Goal: Task Accomplishment & Management: Complete application form

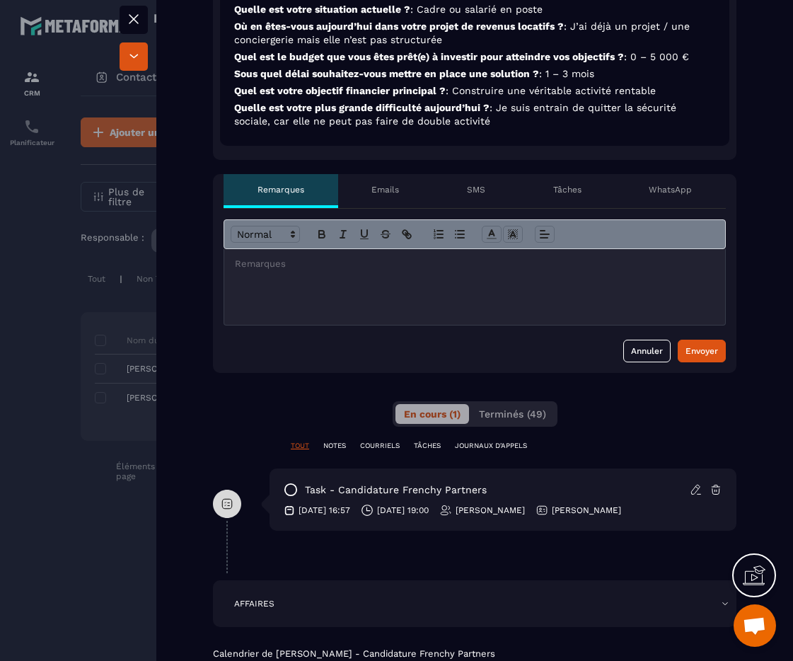
scroll to position [501, 0]
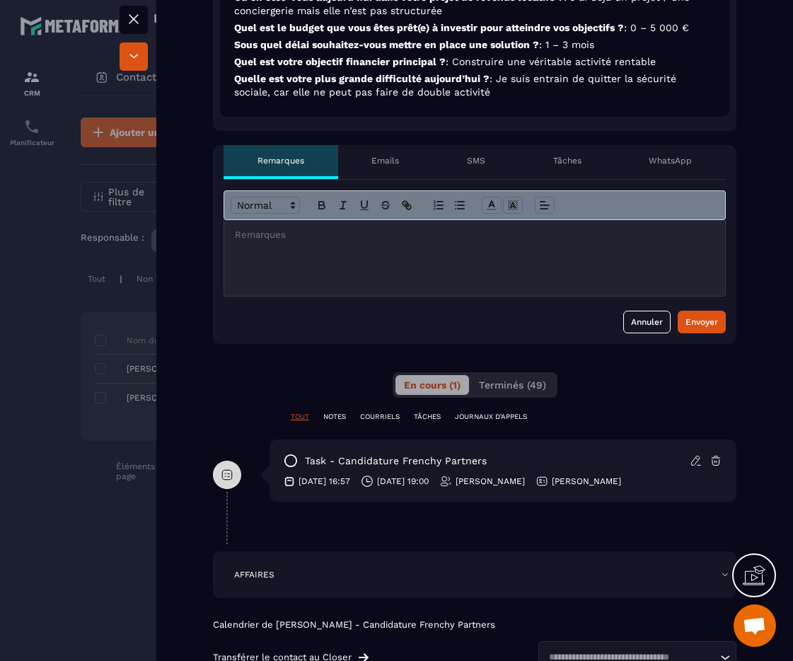
click at [279, 249] on div at bounding box center [474, 258] width 501 height 76
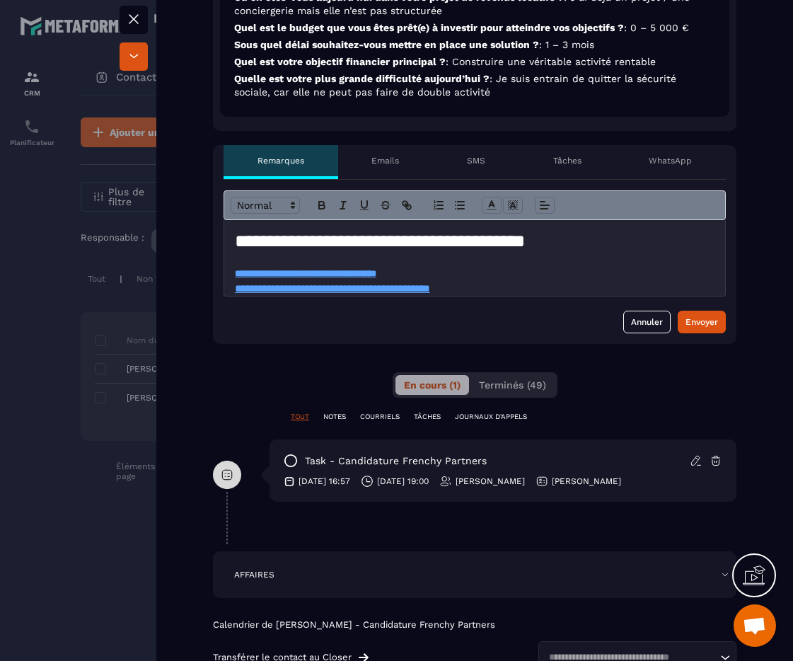
scroll to position [308, 0]
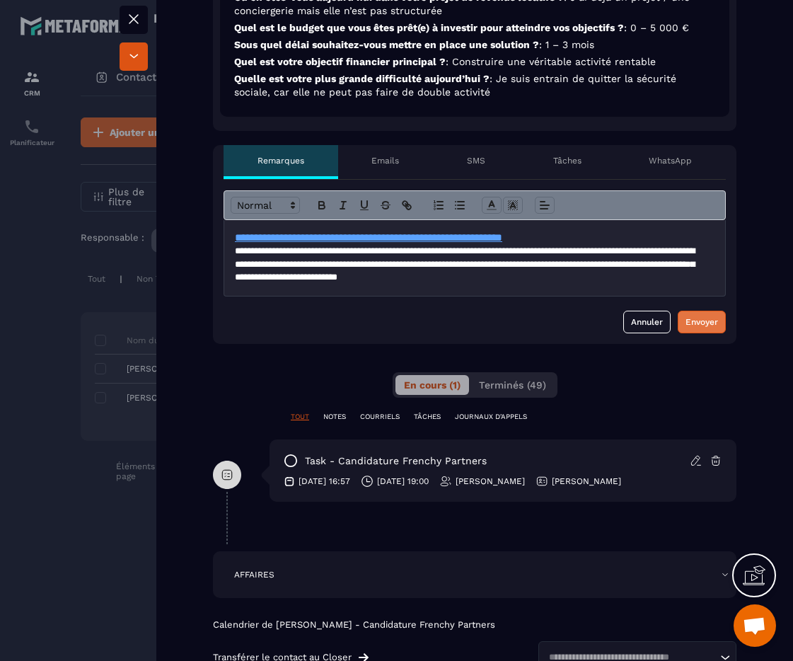
click at [687, 315] on div "Envoyer" at bounding box center [702, 322] width 33 height 14
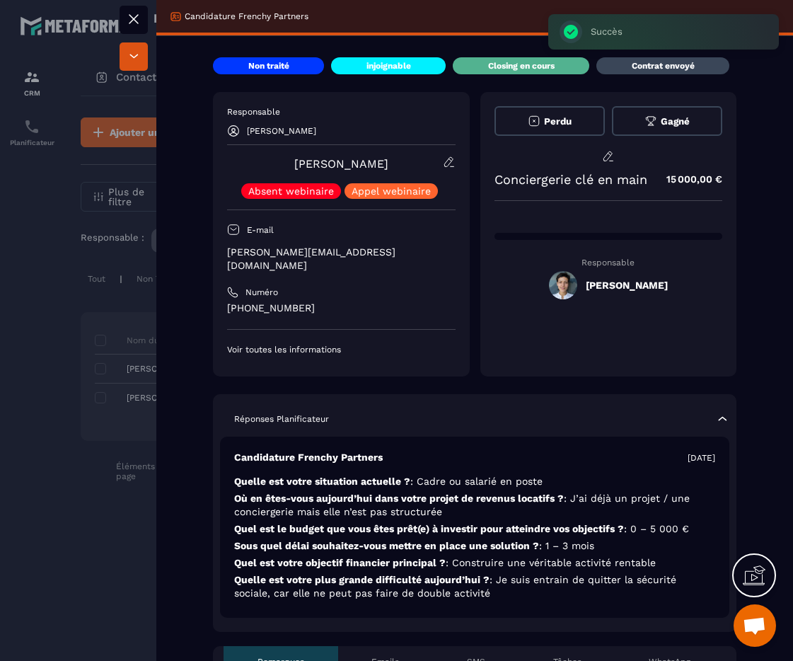
scroll to position [212, 0]
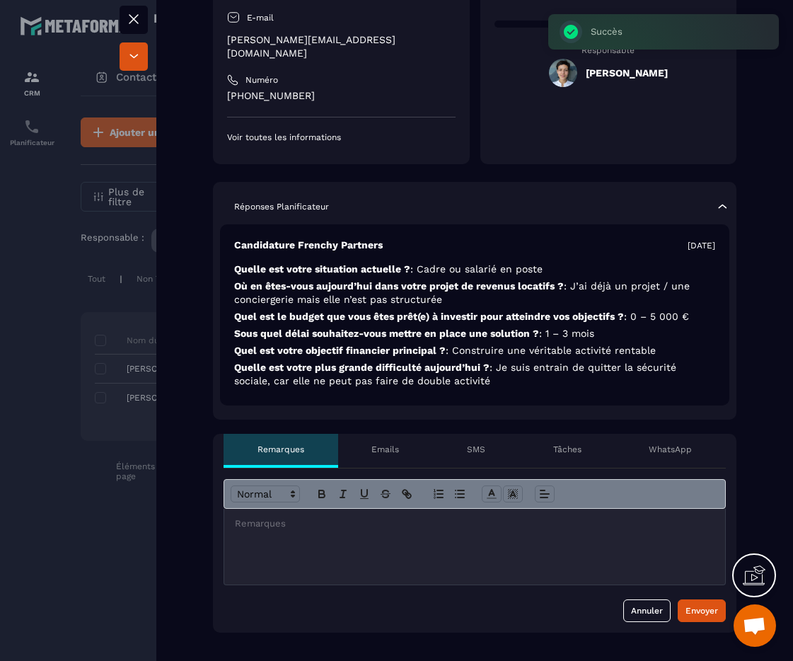
click at [391, 526] on div at bounding box center [469, 547] width 491 height 76
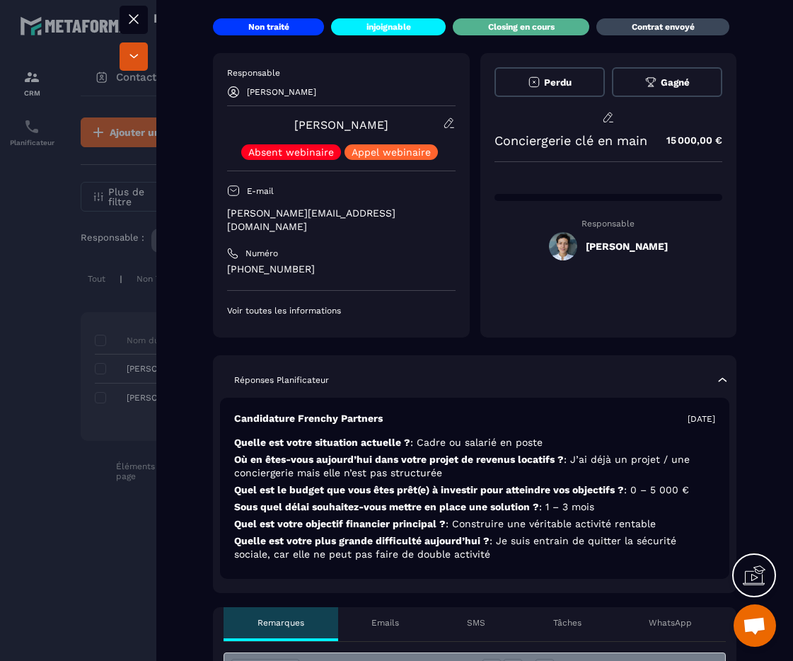
scroll to position [40, 0]
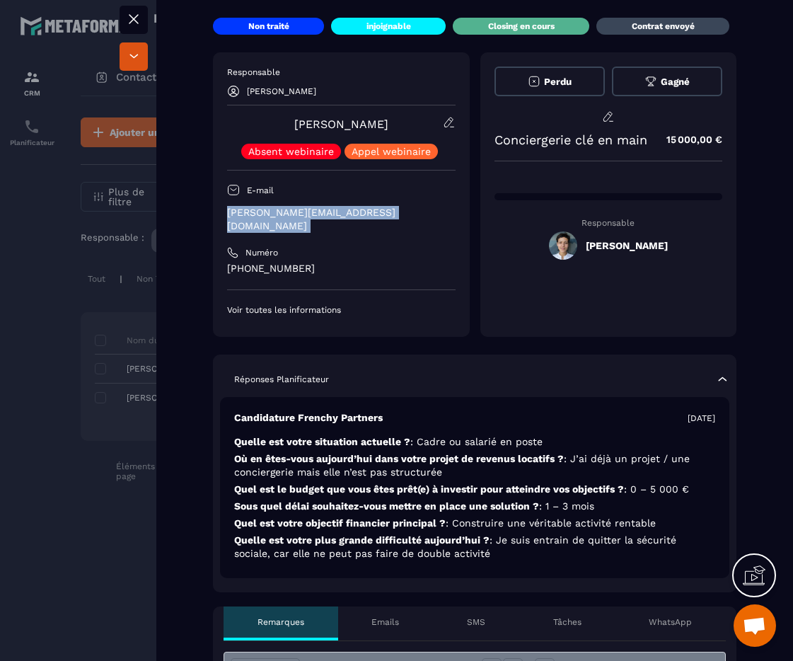
drag, startPoint x: 374, startPoint y: 224, endPoint x: 216, endPoint y: 215, distance: 158.1
click at [216, 215] on div "Responsable [PERSON_NAME] [PERSON_NAME] Absent webinaire Appel webinaire E-mail…" at bounding box center [341, 194] width 257 height 285
copy div "[PERSON_NAME][EMAIL_ADDRESS][DOMAIN_NAME]"
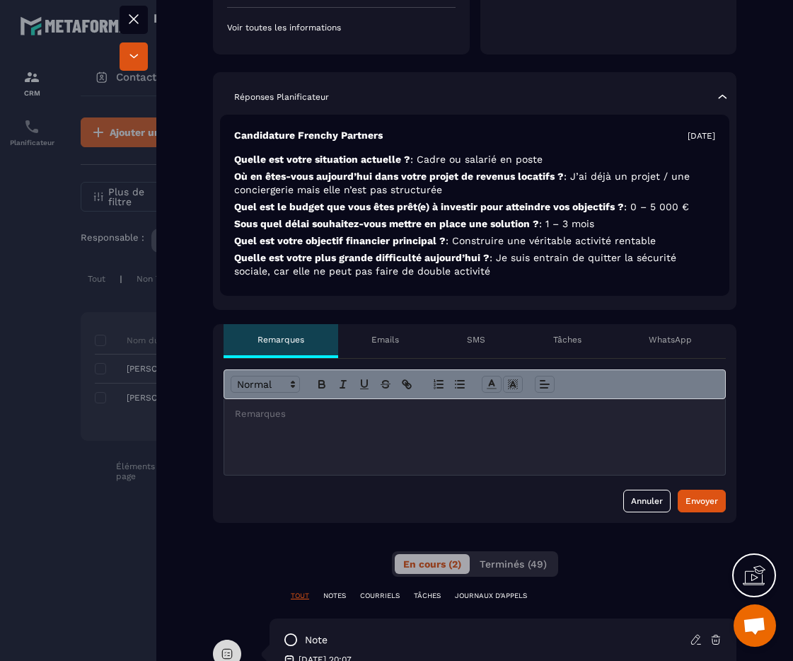
click at [403, 430] on div at bounding box center [469, 437] width 491 height 76
click at [412, 448] on div "******" at bounding box center [469, 437] width 491 height 76
drag, startPoint x: 406, startPoint y: 409, endPoint x: 262, endPoint y: 403, distance: 143.8
click at [262, 403] on div "**********" at bounding box center [469, 437] width 491 height 76
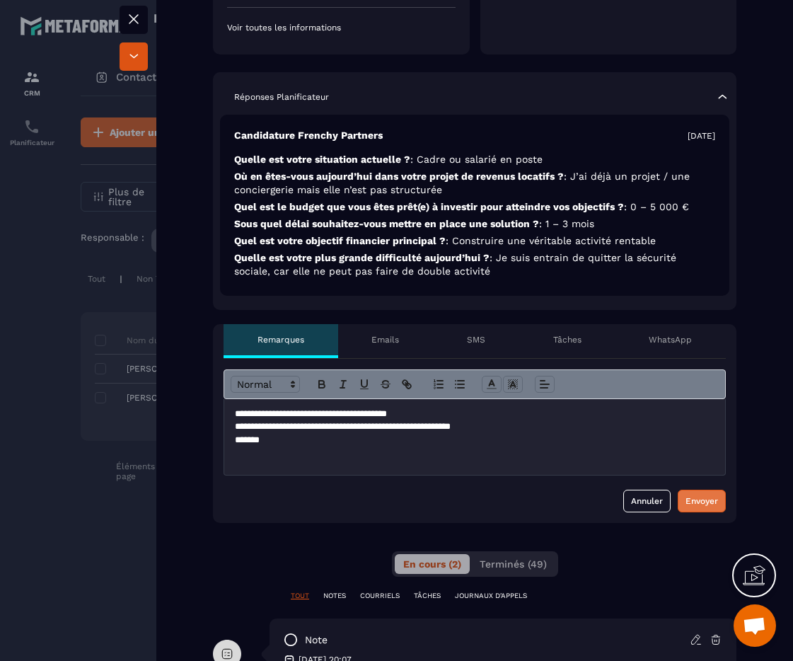
click at [687, 494] on div "Envoyer" at bounding box center [702, 501] width 33 height 14
